Goal: Task Accomplishment & Management: Manage account settings

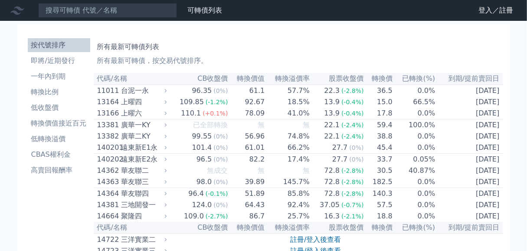
click at [0, 0] on icon at bounding box center [0, 0] width 0 height 0
click at [0, 0] on link "登入／註冊" at bounding box center [0, 0] width 0 height 0
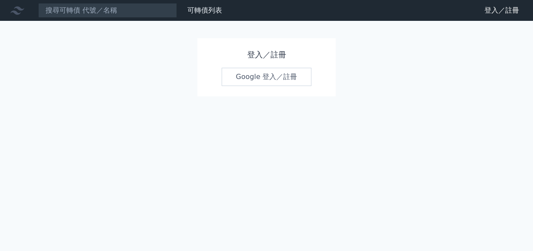
click at [264, 86] on link "Google 登入／註冊" at bounding box center [267, 77] width 90 height 18
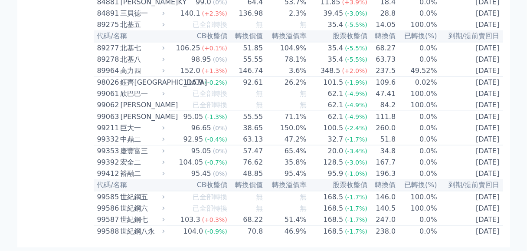
scroll to position [5001, 0]
